Goal: Information Seeking & Learning: Check status

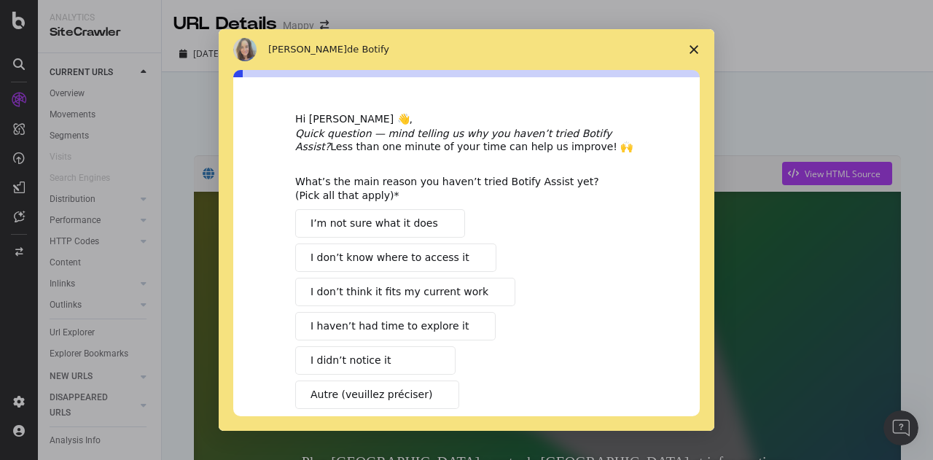
click at [696, 47] on polygon "Fermer l'enquête" at bounding box center [694, 49] width 9 height 9
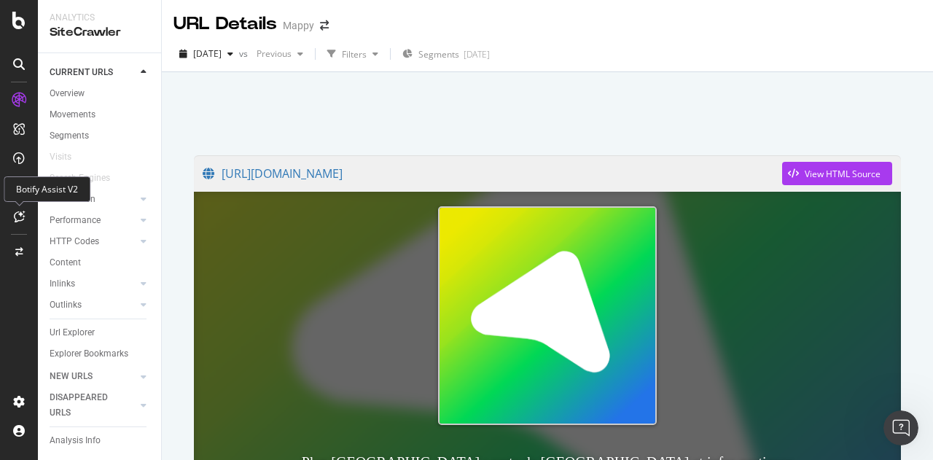
click at [21, 217] on icon at bounding box center [19, 217] width 11 height 12
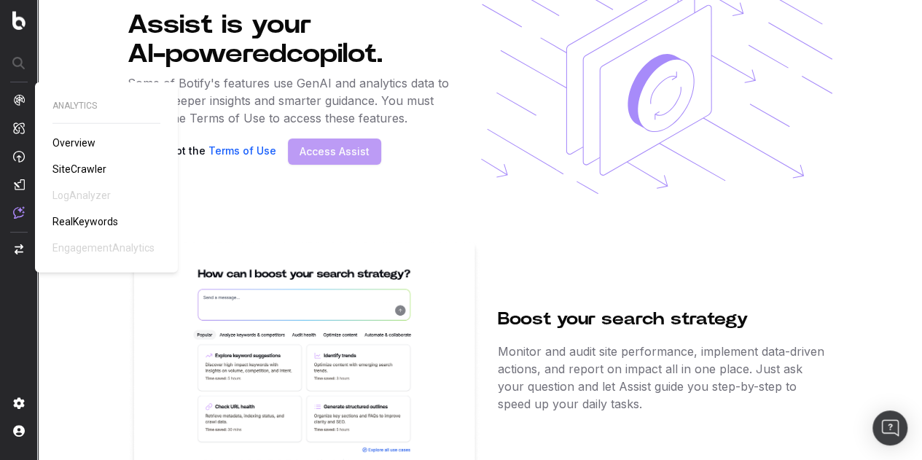
click at [58, 140] on span "Overview" at bounding box center [73, 143] width 43 height 12
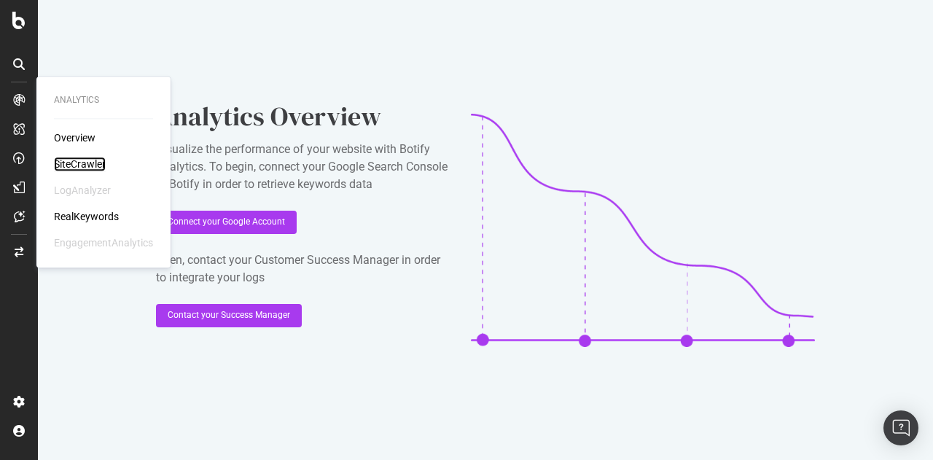
click at [76, 163] on div "SiteCrawler" at bounding box center [80, 164] width 52 height 15
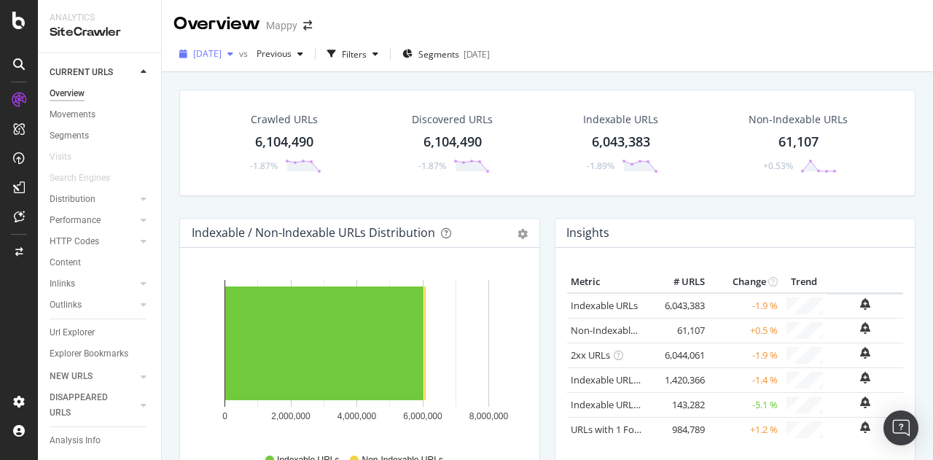
click at [222, 55] on span "2025 Aug. 5th" at bounding box center [207, 53] width 28 height 12
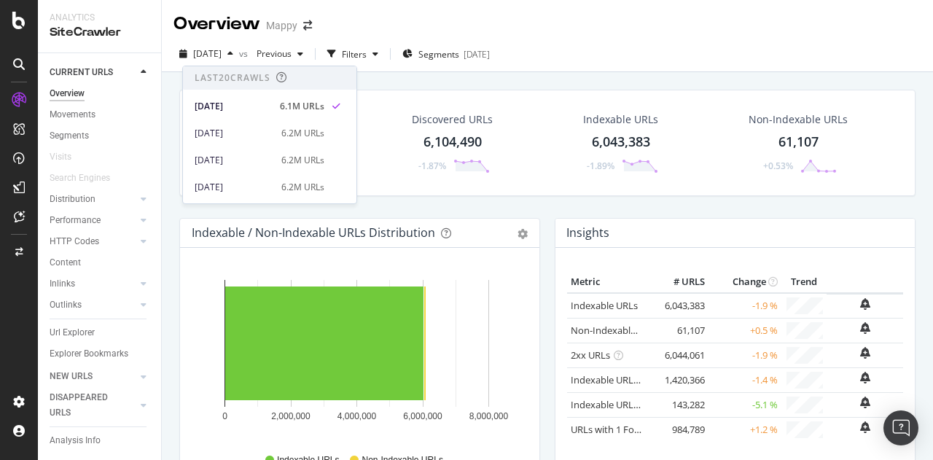
click at [384, 145] on div "Discovered URLs 6,104,490 -1.87%" at bounding box center [452, 143] width 171 height 76
